Goal: Task Accomplishment & Management: Manage account settings

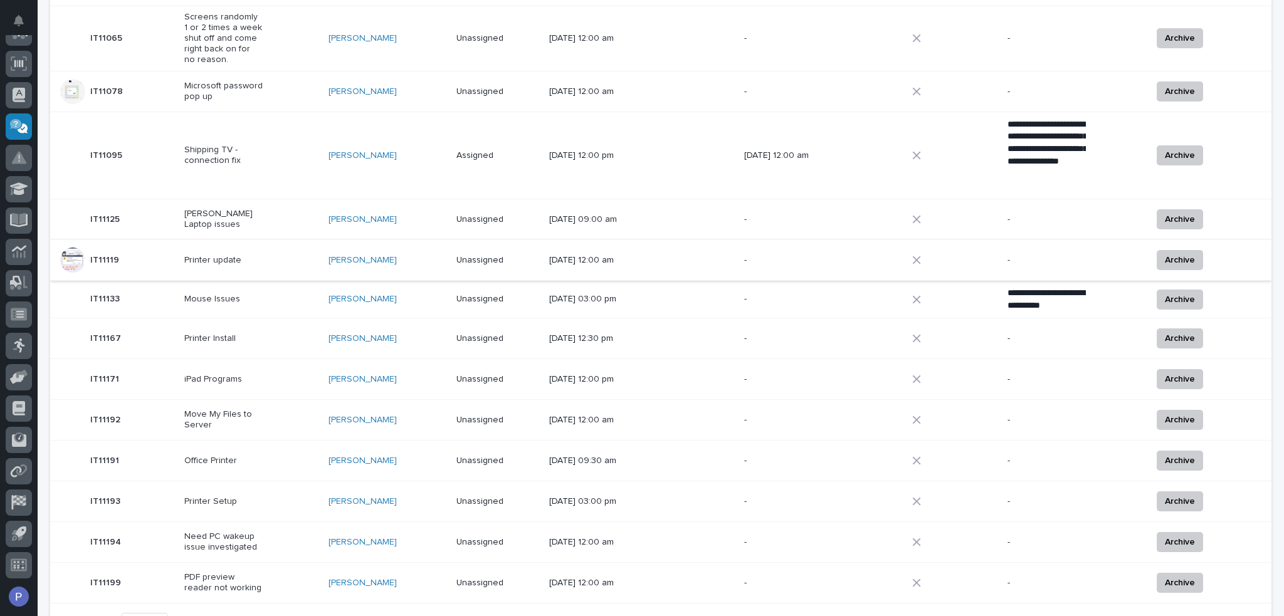
scroll to position [617, 0]
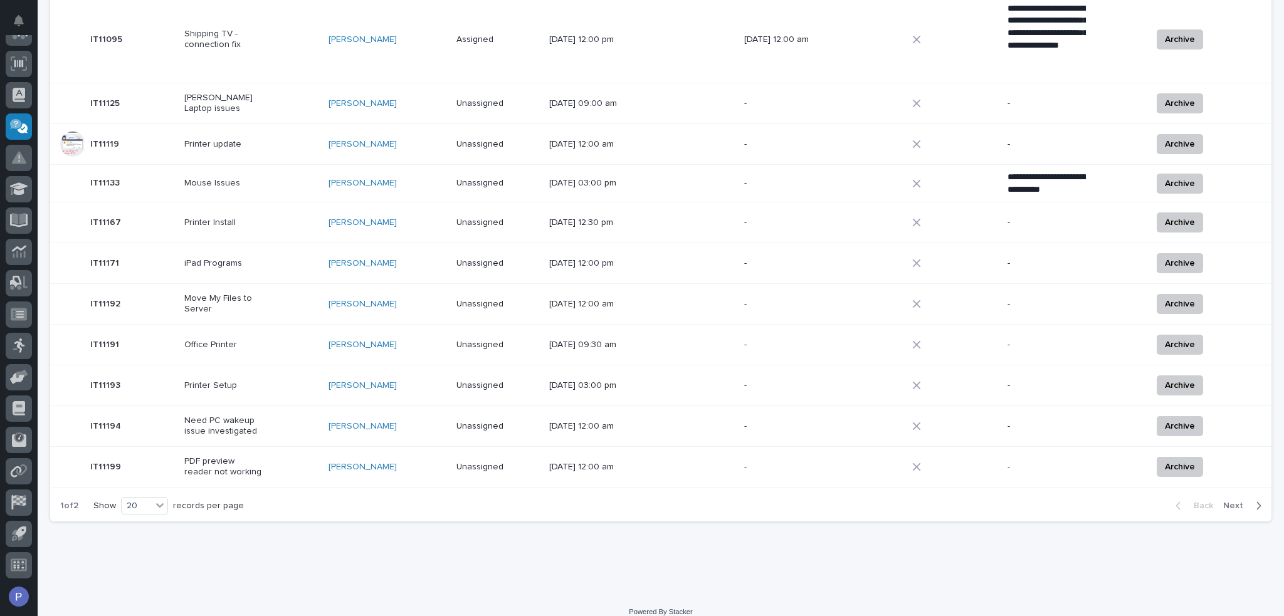
click at [1069, 500] on span "Next" at bounding box center [1237, 505] width 28 height 11
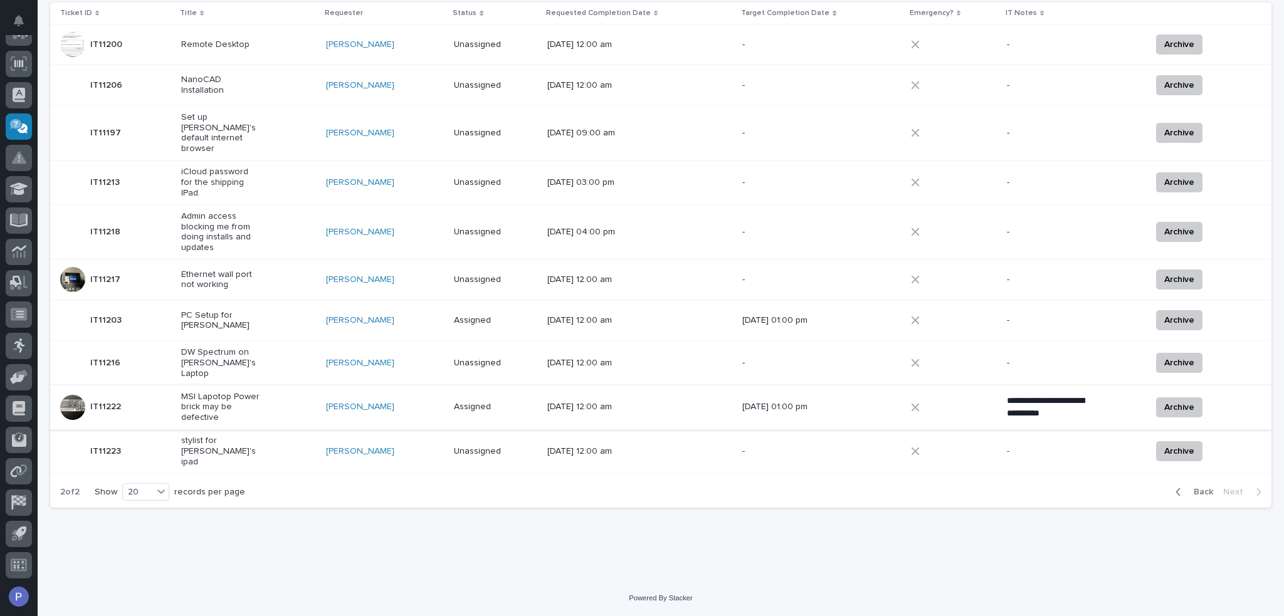
scroll to position [135, 0]
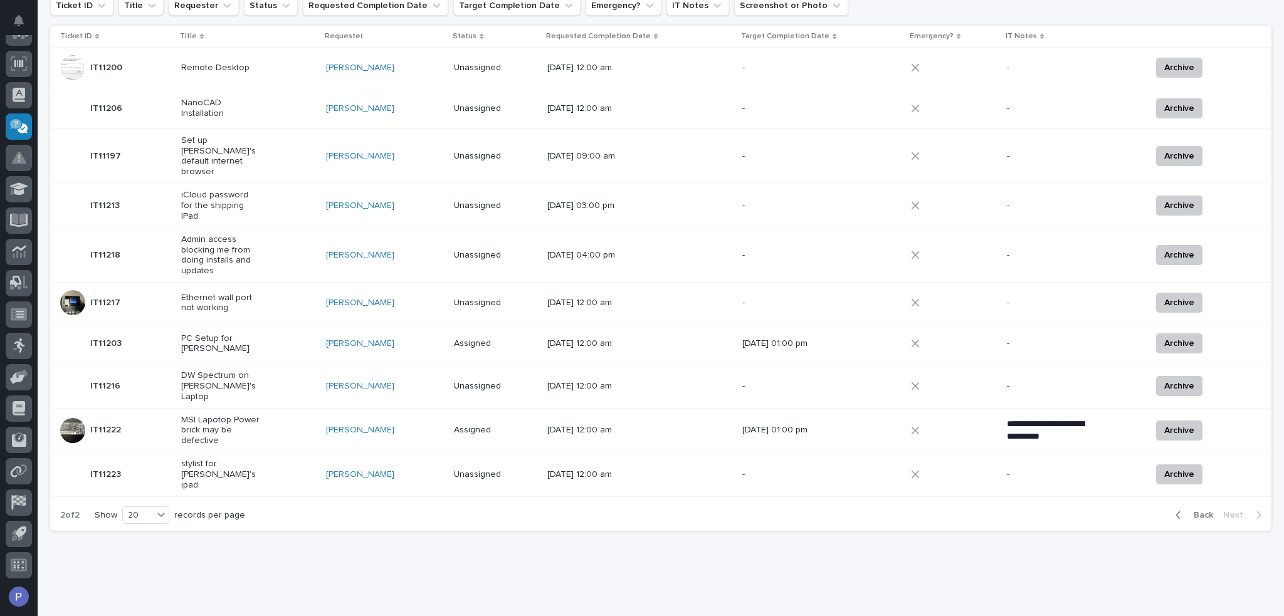
click at [298, 416] on div "MSI Lapotop Power brick may be defective" at bounding box center [248, 430] width 135 height 41
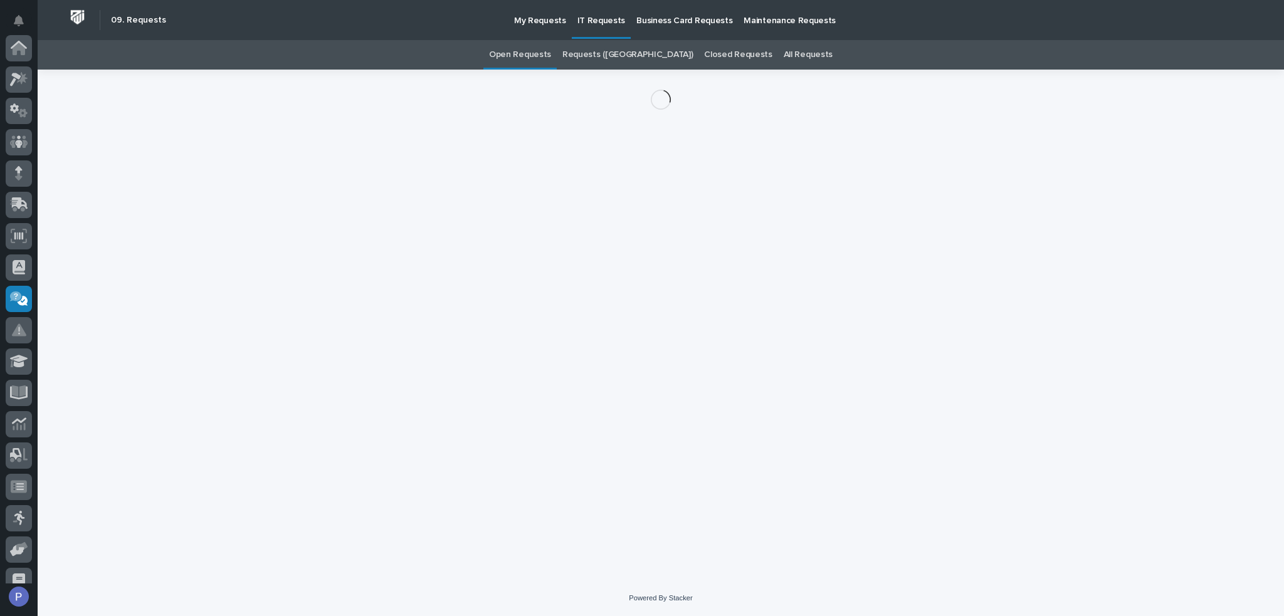
scroll to position [172, 0]
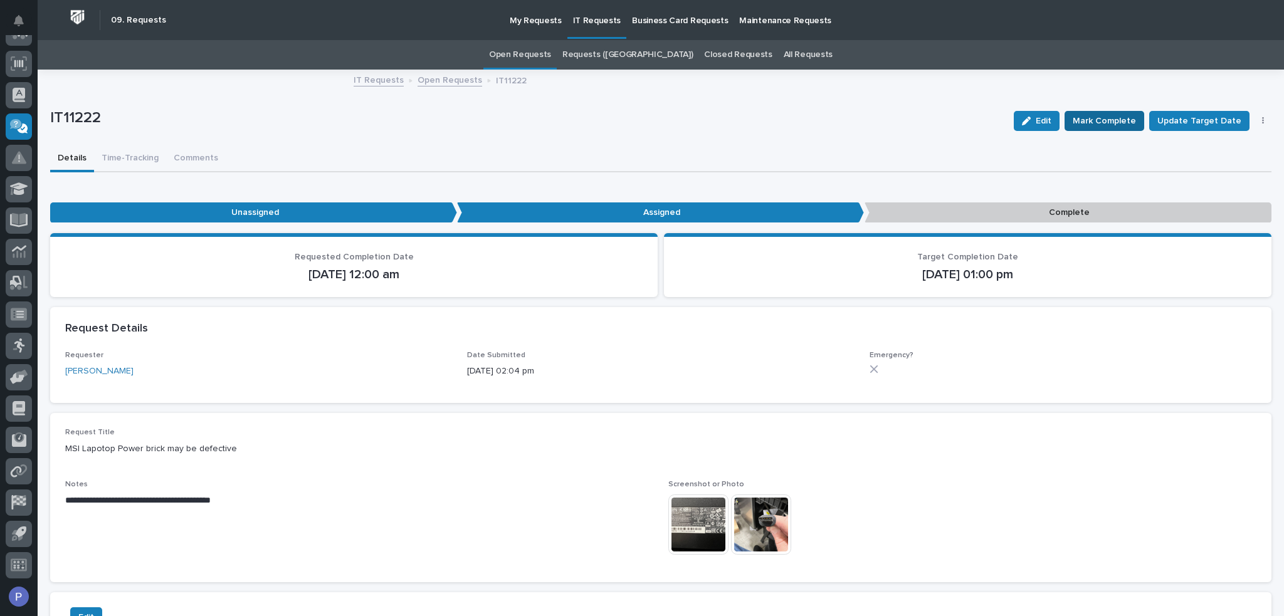
click at [1069, 120] on span "Mark Complete" at bounding box center [1103, 120] width 63 height 15
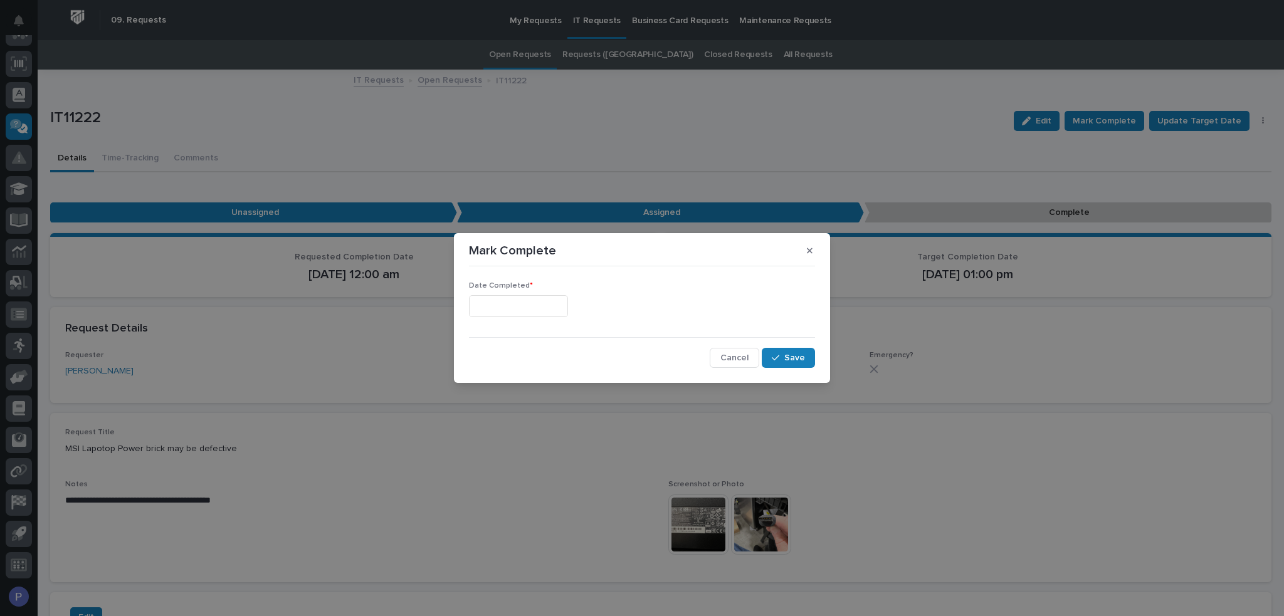
click at [548, 306] on input "text" at bounding box center [518, 306] width 99 height 22
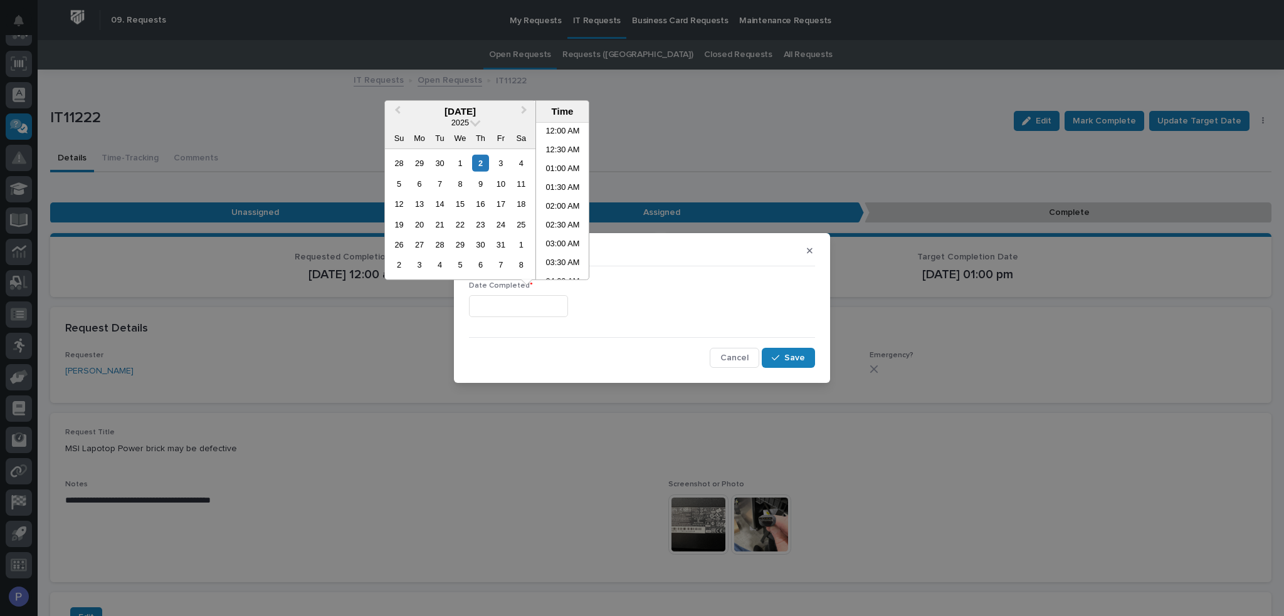
scroll to position [495, 0]
click at [569, 196] on li "03:00 PM" at bounding box center [562, 201] width 53 height 19
type input "**********"
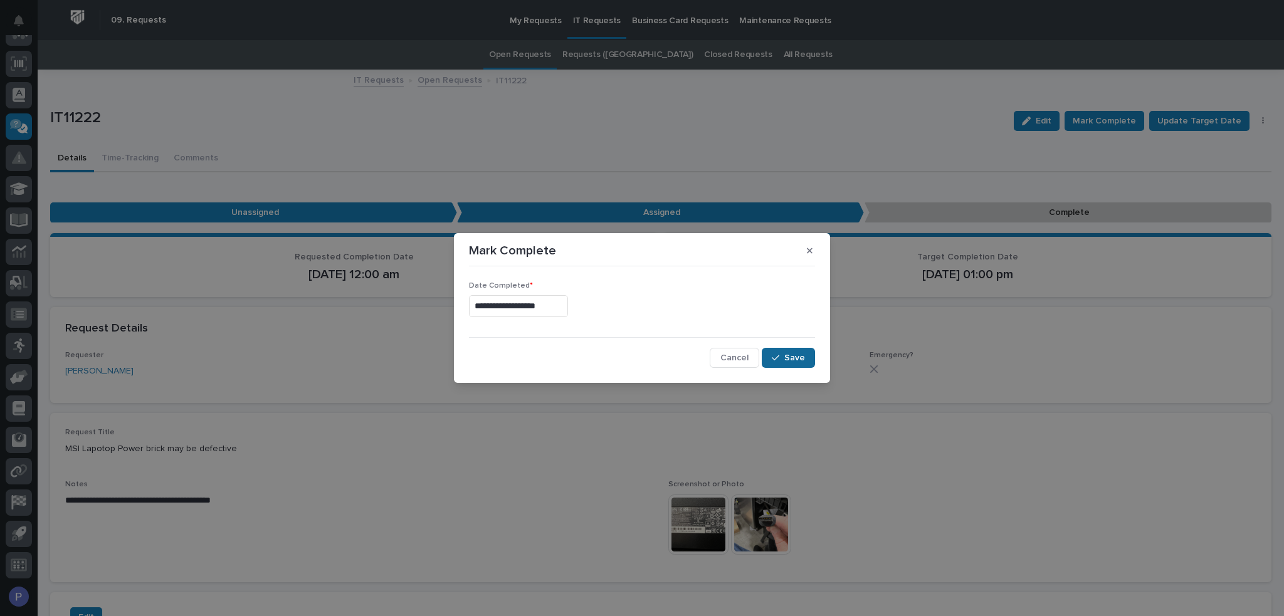
click at [797, 357] on span "Save" at bounding box center [794, 357] width 21 height 11
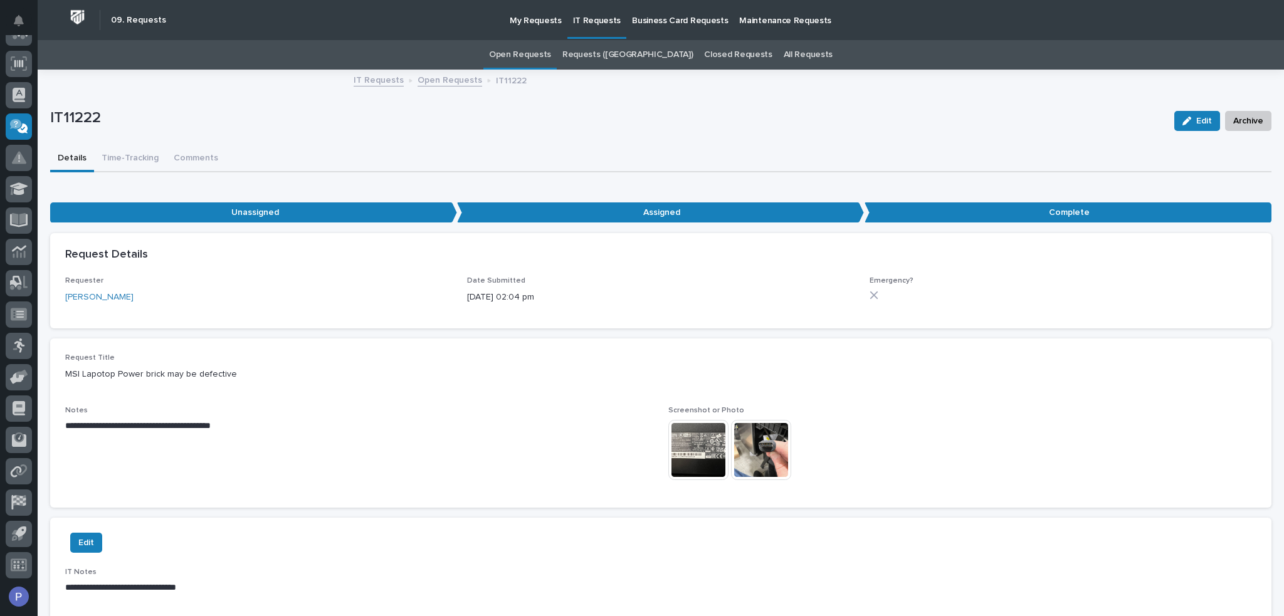
click at [547, 53] on link "Open Requests" at bounding box center [520, 54] width 62 height 29
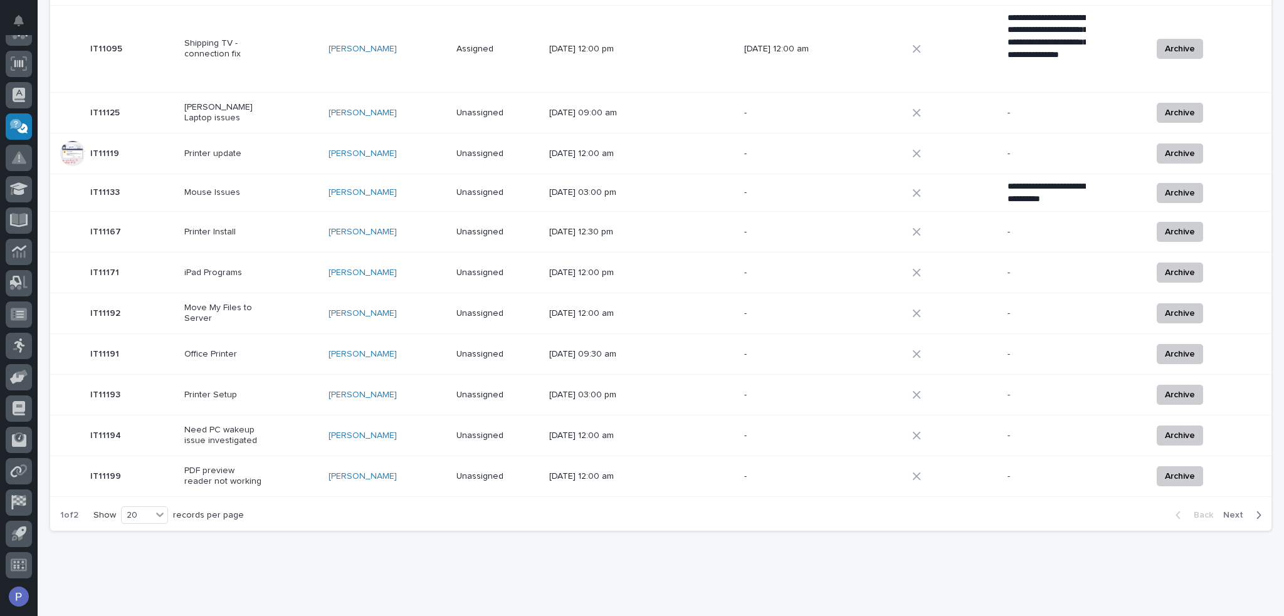
scroll to position [617, 0]
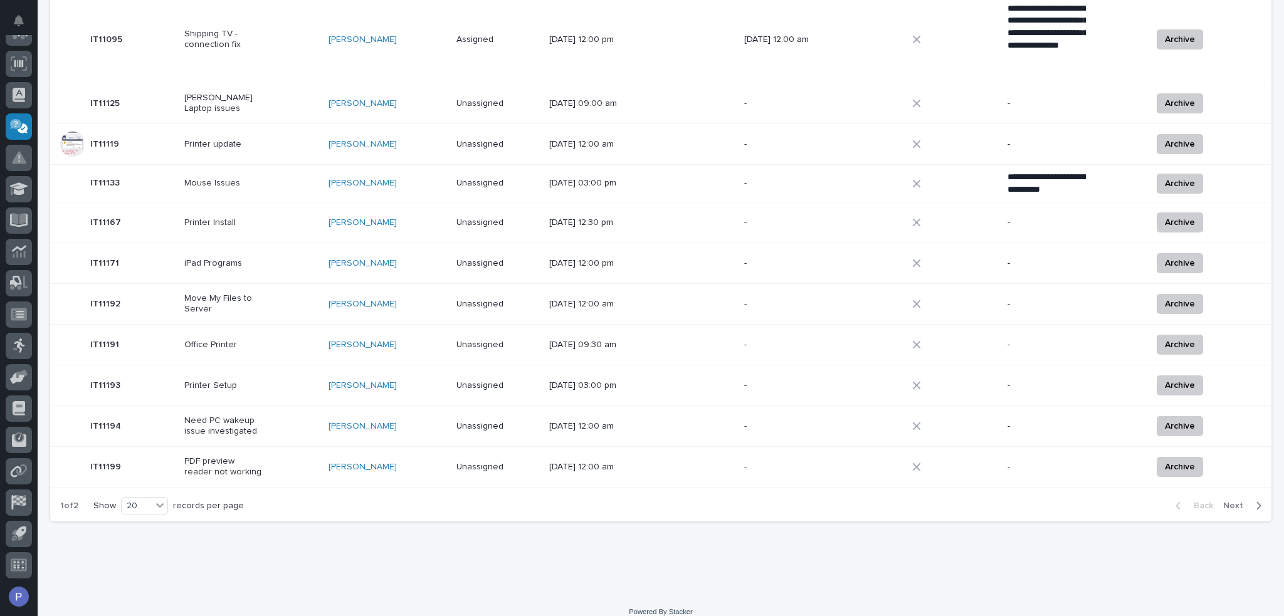
click at [1069, 500] on span "Next" at bounding box center [1237, 505] width 28 height 11
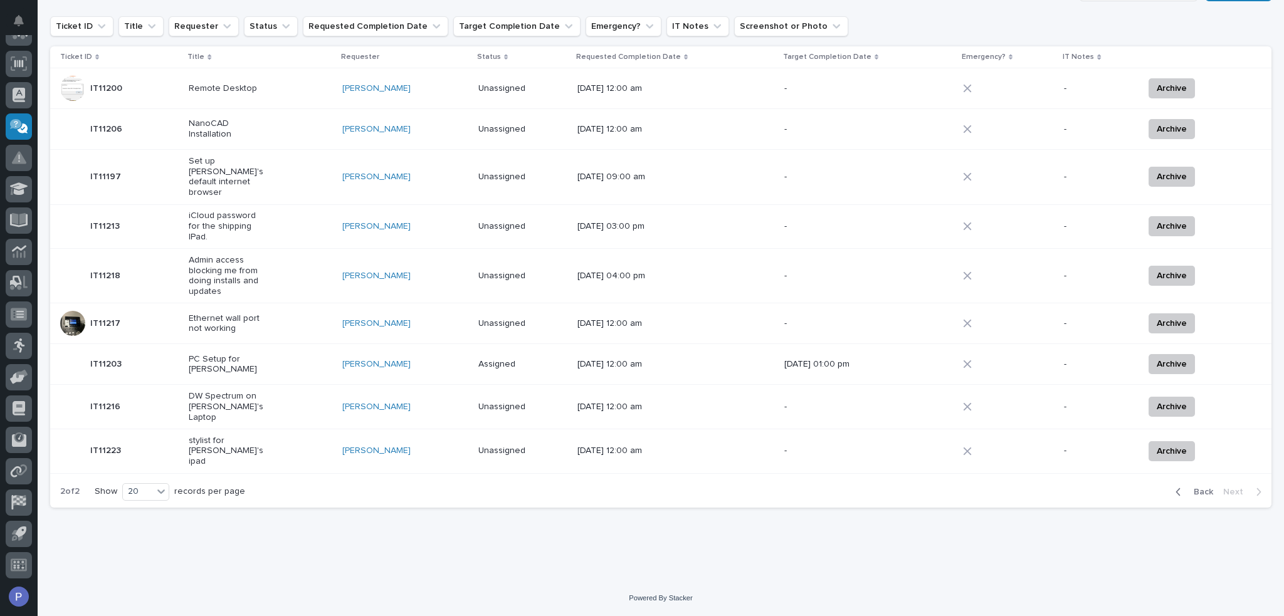
scroll to position [92, 0]
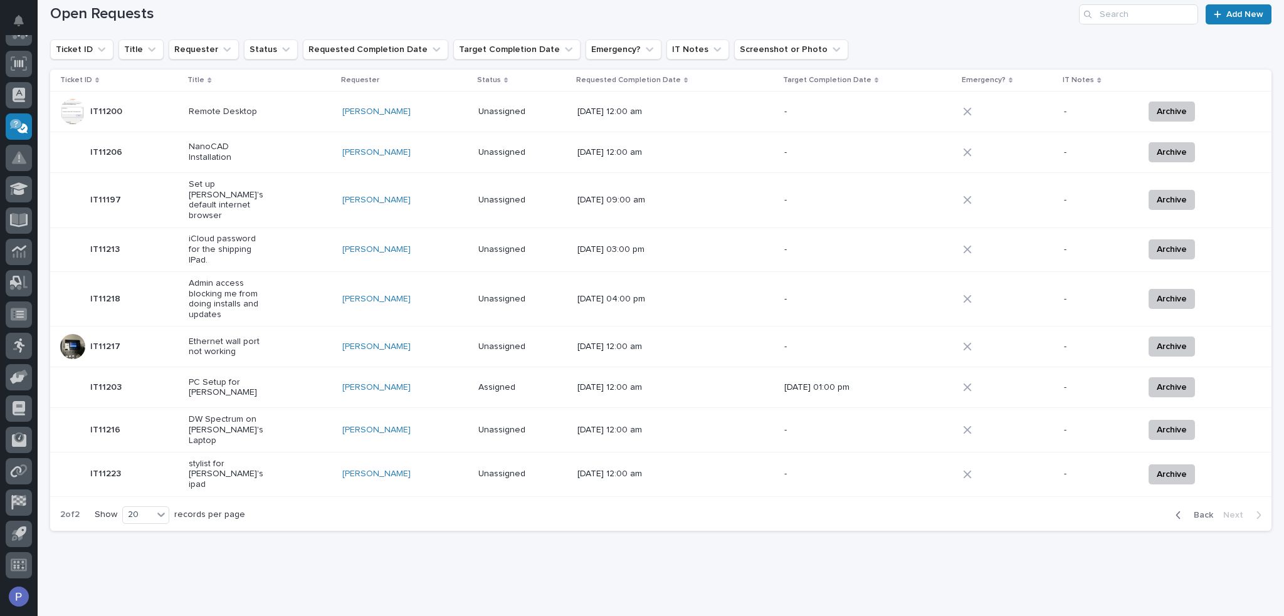
click at [299, 372] on div "PC Setup for Jerred Surma" at bounding box center [261, 387] width 144 height 31
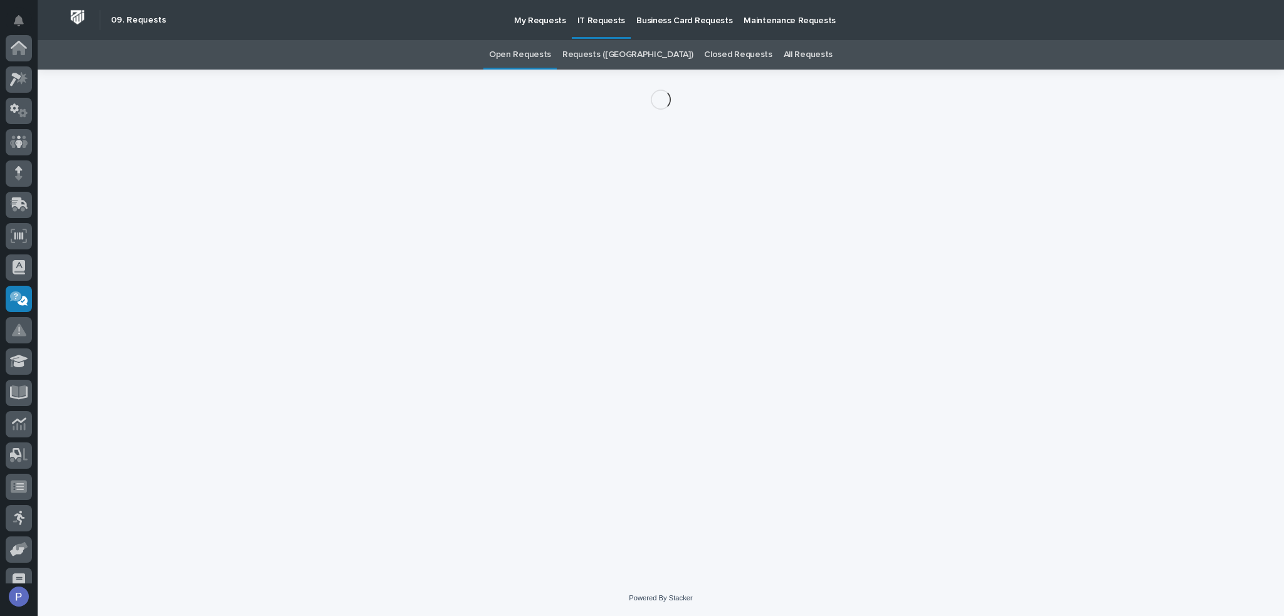
scroll to position [172, 0]
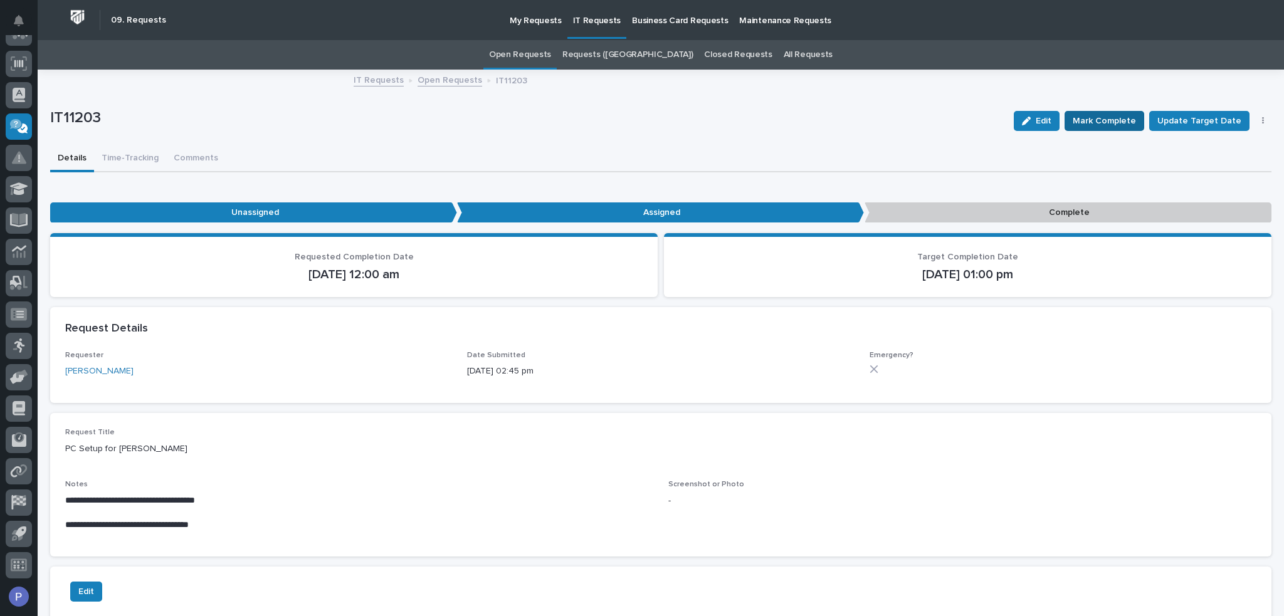
click at [1069, 125] on span "Mark Complete" at bounding box center [1103, 120] width 63 height 15
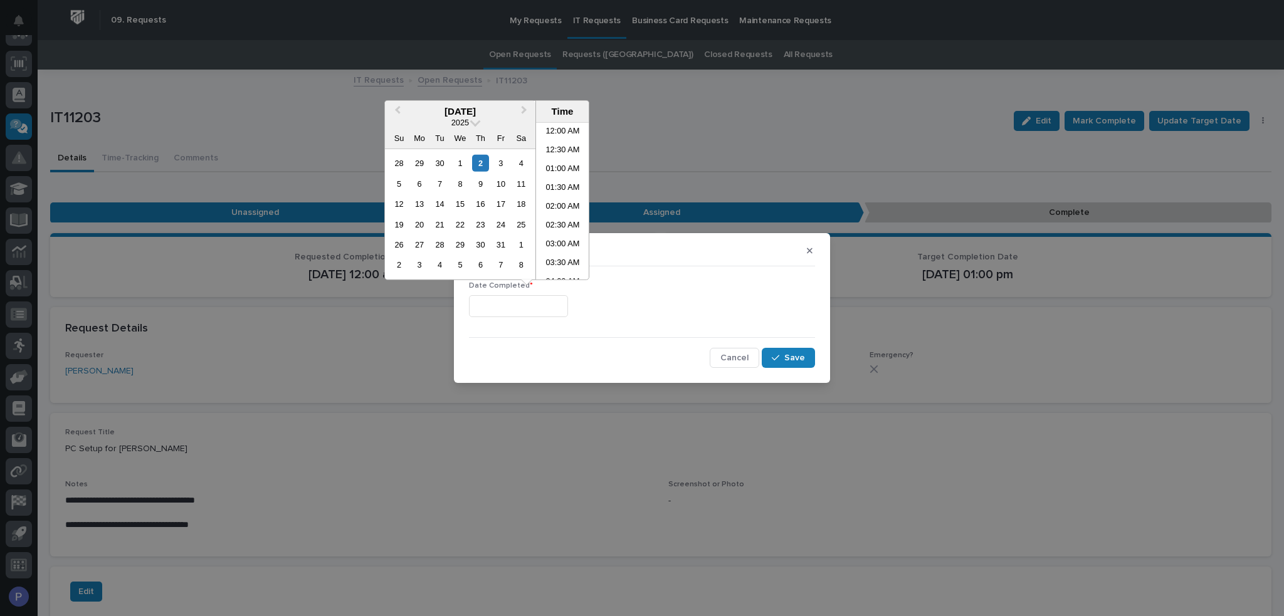
click at [540, 311] on input "text" at bounding box center [518, 306] width 99 height 22
click at [554, 196] on li "03:00 PM" at bounding box center [562, 201] width 53 height 19
type input "**********"
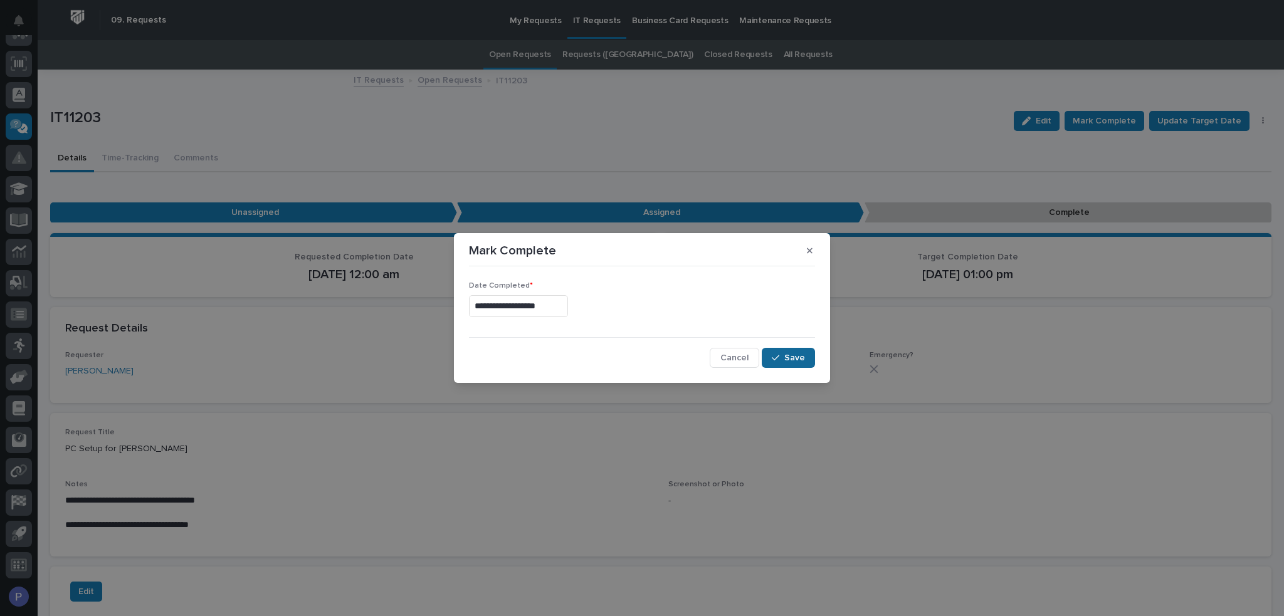
click at [785, 358] on span "Save" at bounding box center [794, 357] width 21 height 11
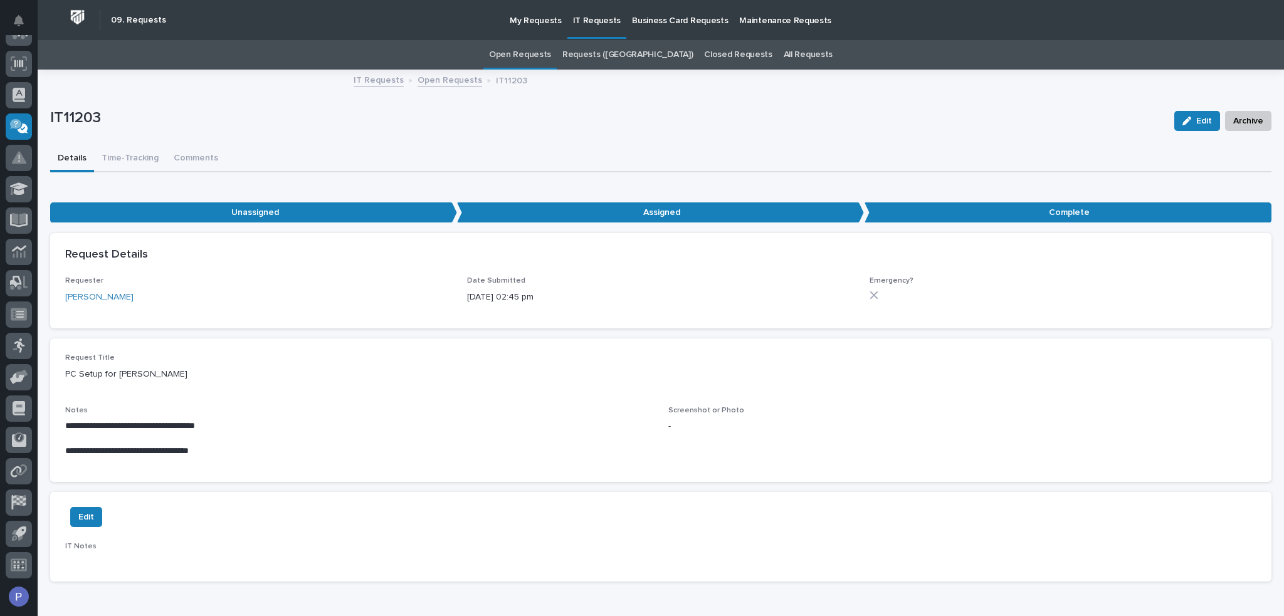
click at [377, 78] on link "IT Requests" at bounding box center [379, 79] width 50 height 14
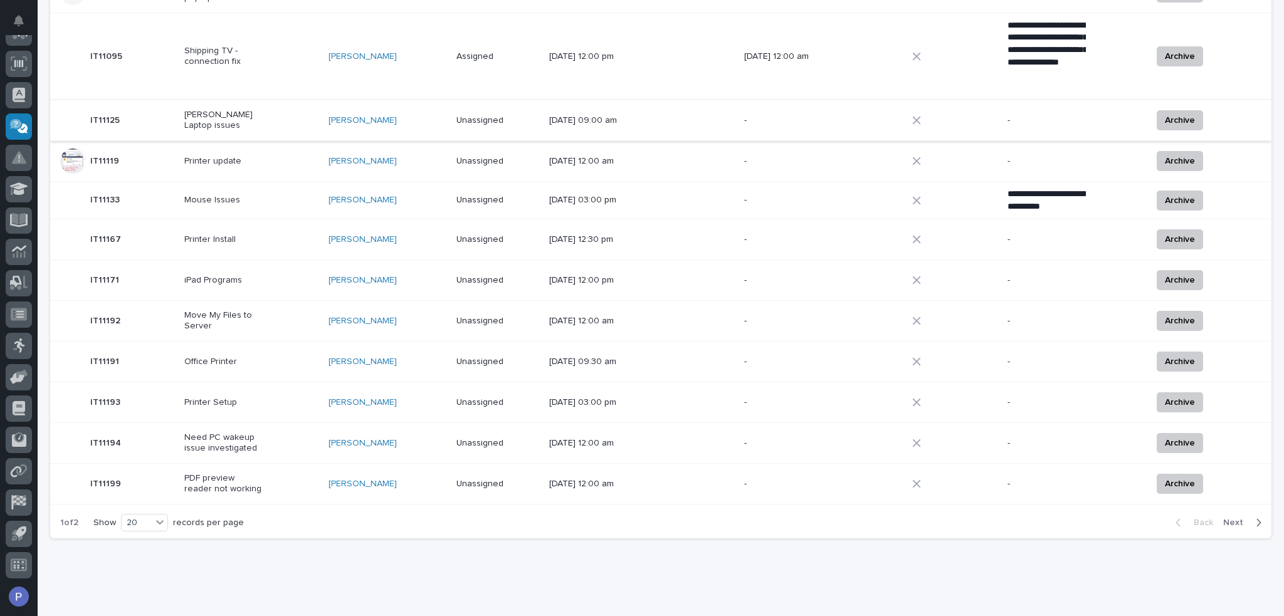
scroll to position [617, 0]
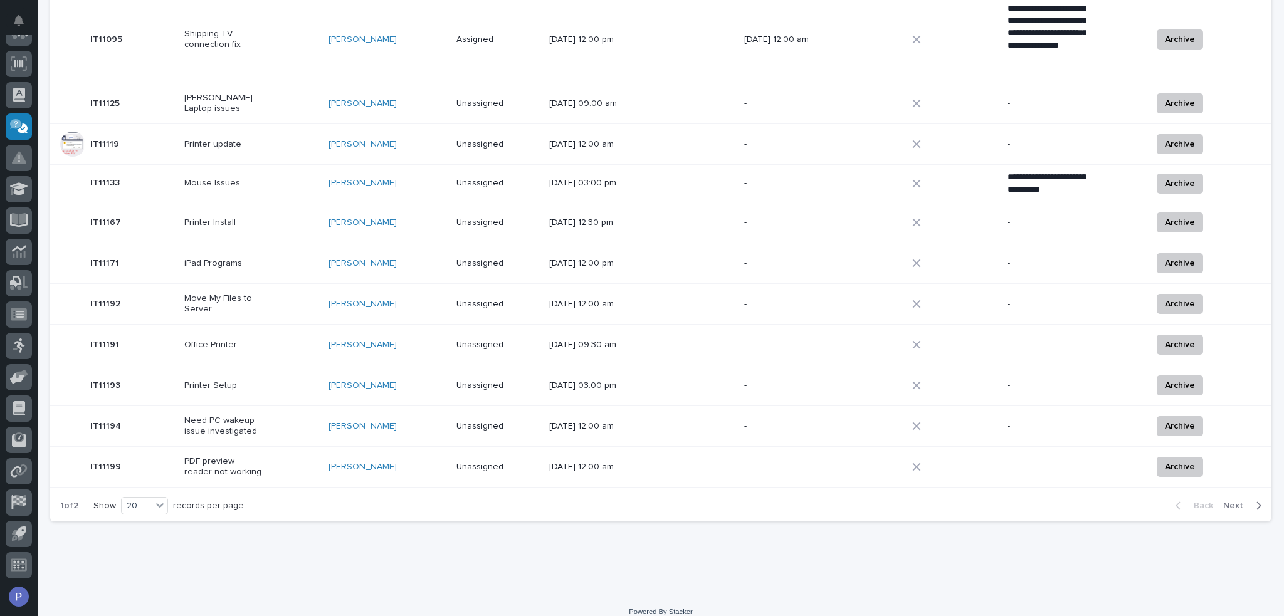
click at [1069, 500] on span "Next" at bounding box center [1237, 505] width 28 height 11
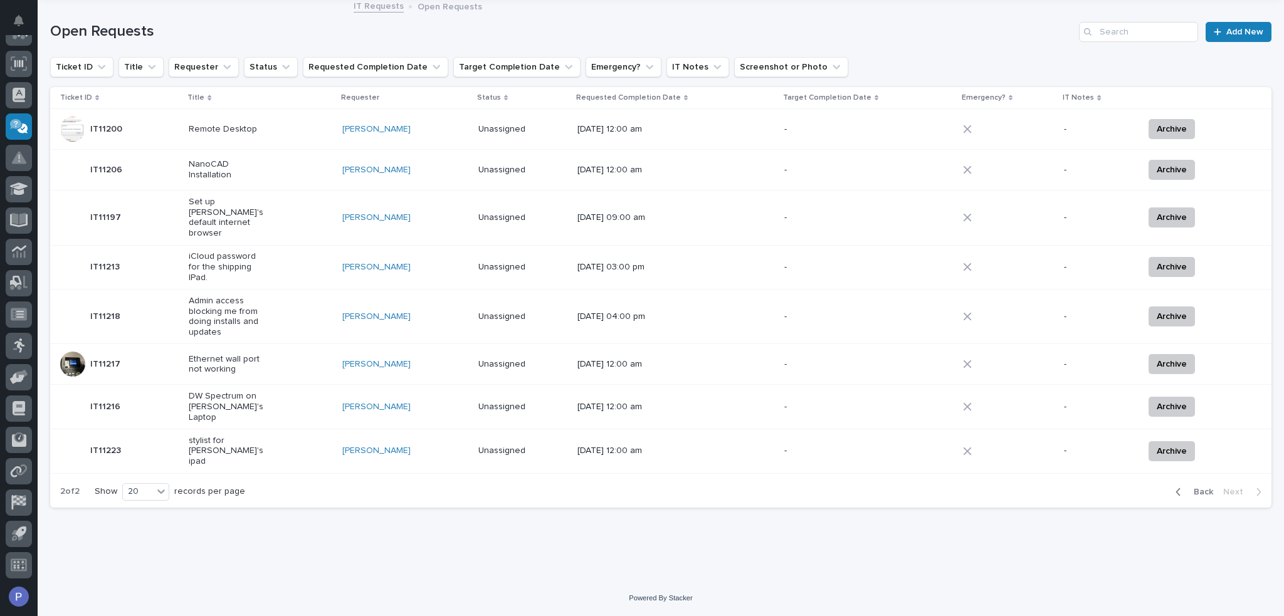
scroll to position [51, 0]
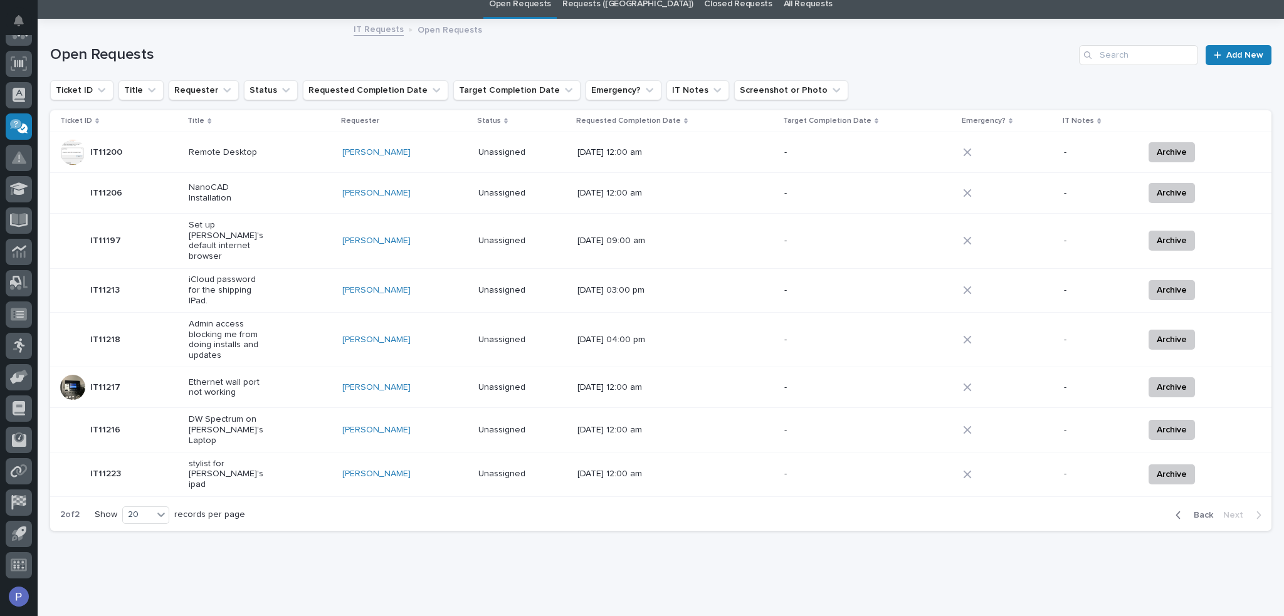
click at [267, 459] on p "stylist for Hector's ipad" at bounding box center [228, 474] width 78 height 31
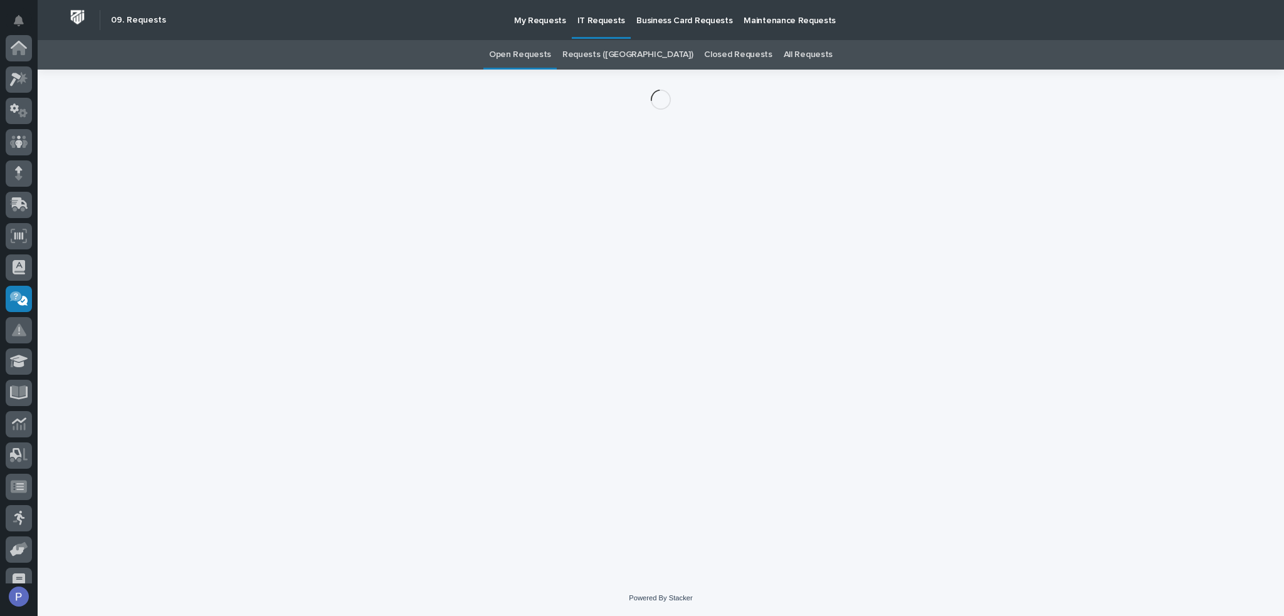
scroll to position [172, 0]
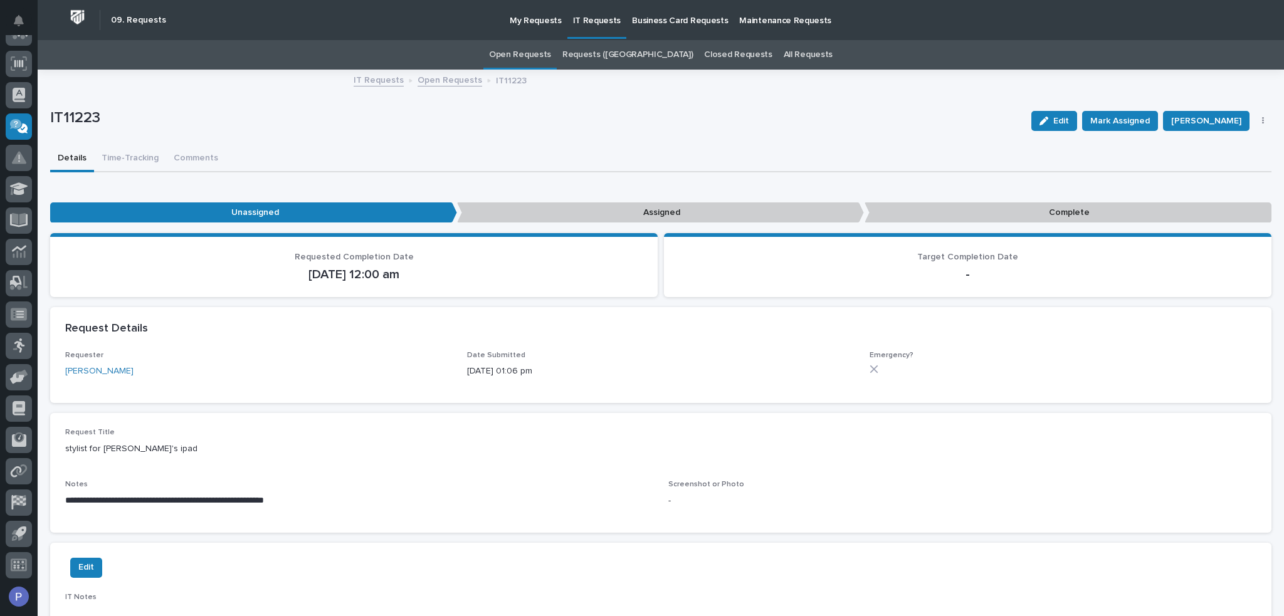
click at [380, 76] on link "IT Requests" at bounding box center [379, 79] width 50 height 14
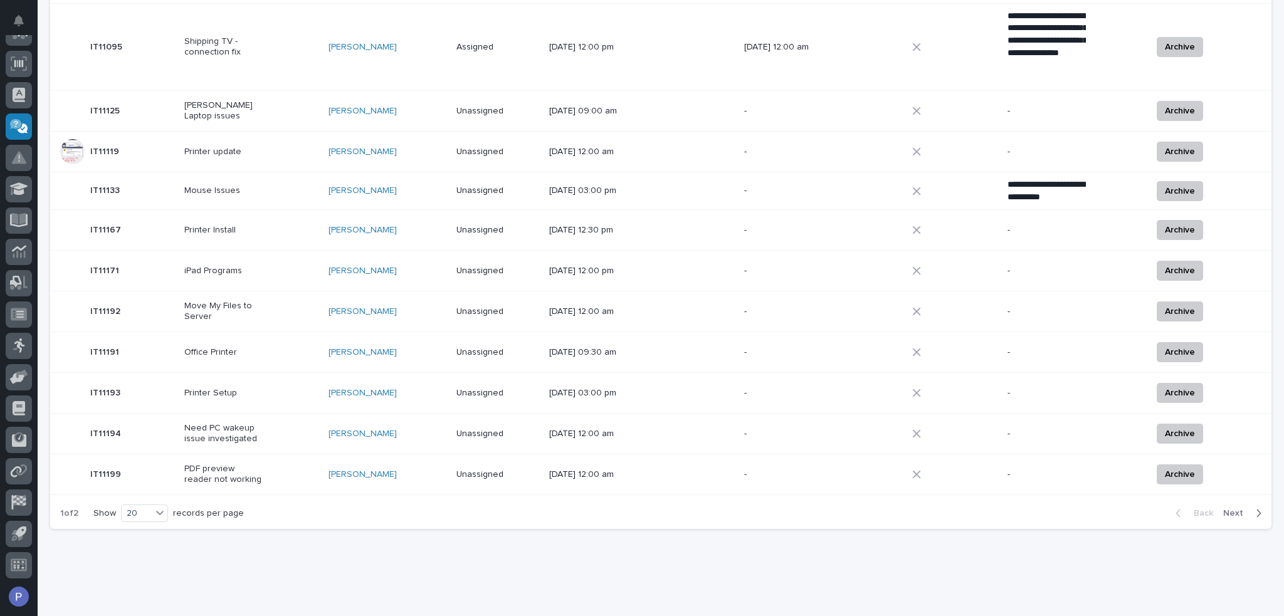
scroll to position [617, 0]
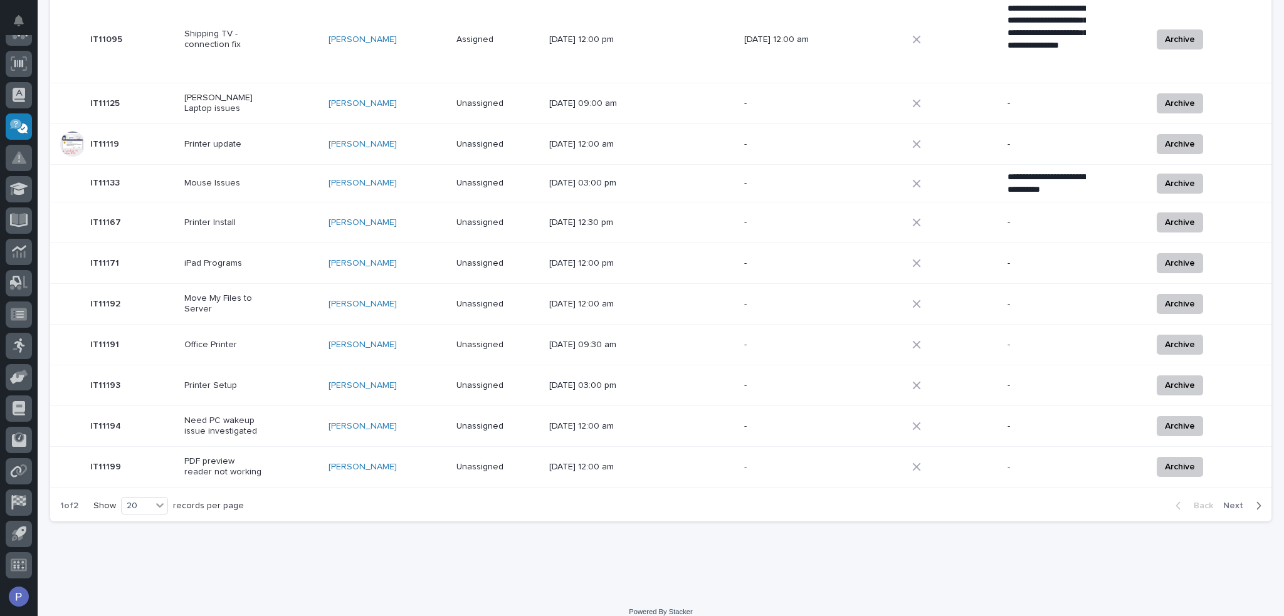
click at [1069, 500] on button "Next" at bounding box center [1244, 505] width 53 height 11
